Goal: Task Accomplishment & Management: Manage account settings

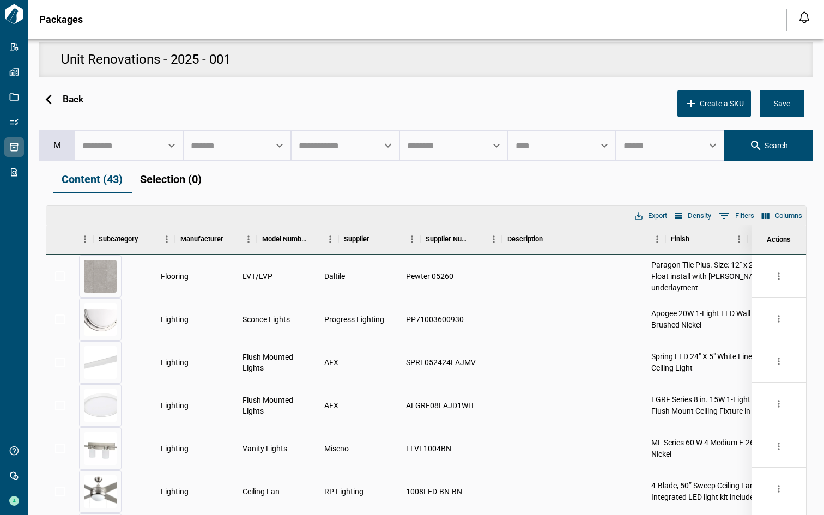
scroll to position [0, 144]
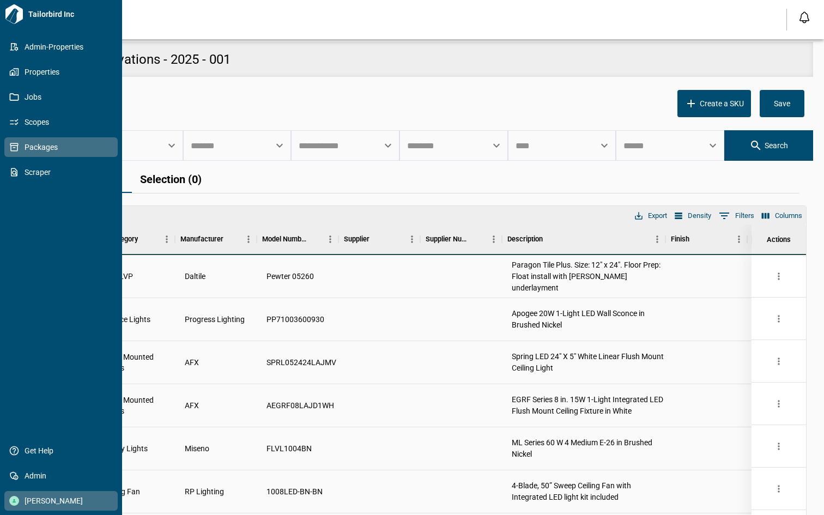
click at [34, 505] on span "Anirudh Guta" at bounding box center [63, 500] width 88 height 11
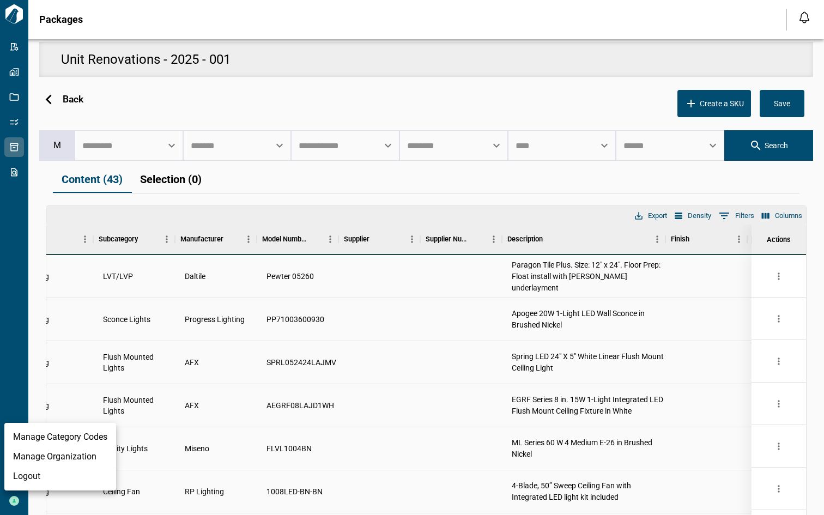
click at [33, 478] on li "Logout" at bounding box center [60, 477] width 112 height 20
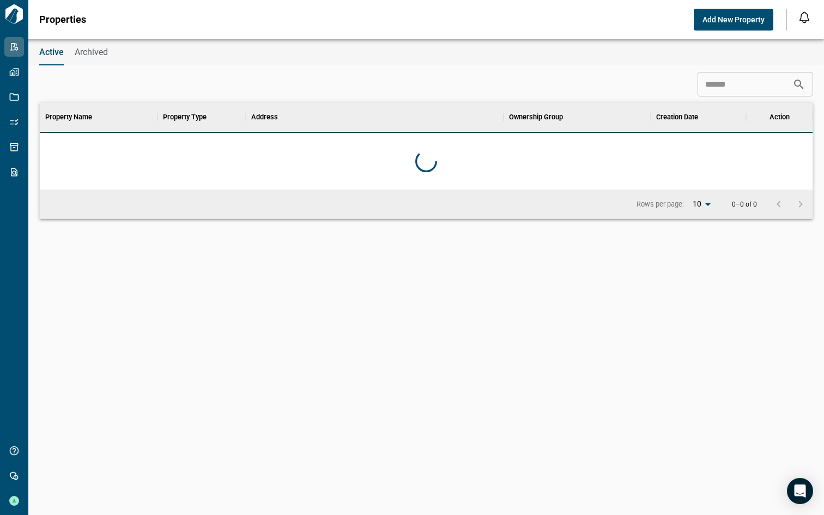
scroll to position [78, 768]
